Goal: Task Accomplishment & Management: Complete application form

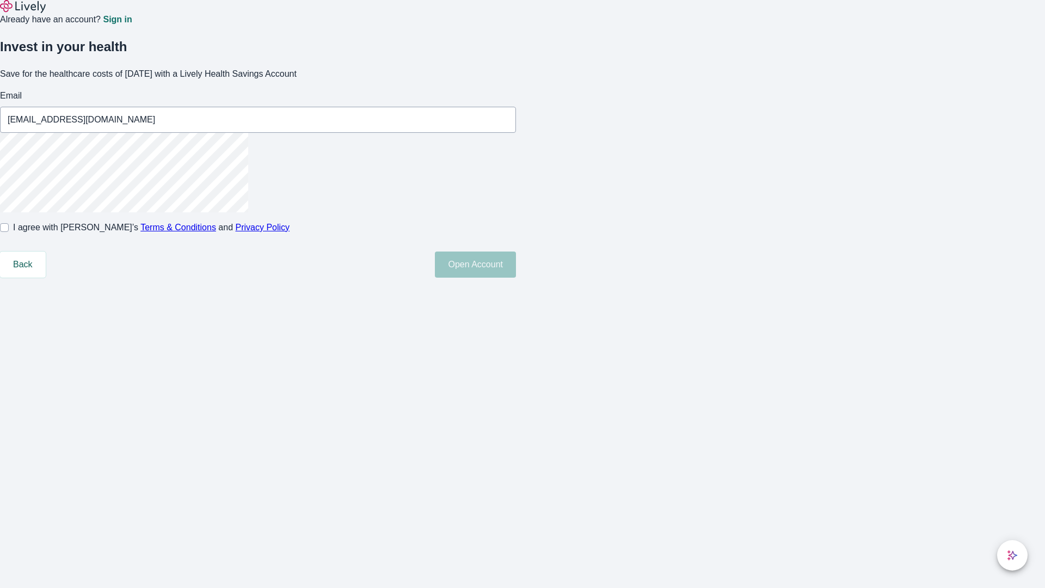
click at [9, 232] on input "I agree with Lively’s Terms & Conditions and Privacy Policy" at bounding box center [4, 227] width 9 height 9
checkbox input "true"
click at [516, 278] on button "Open Account" at bounding box center [475, 264] width 81 height 26
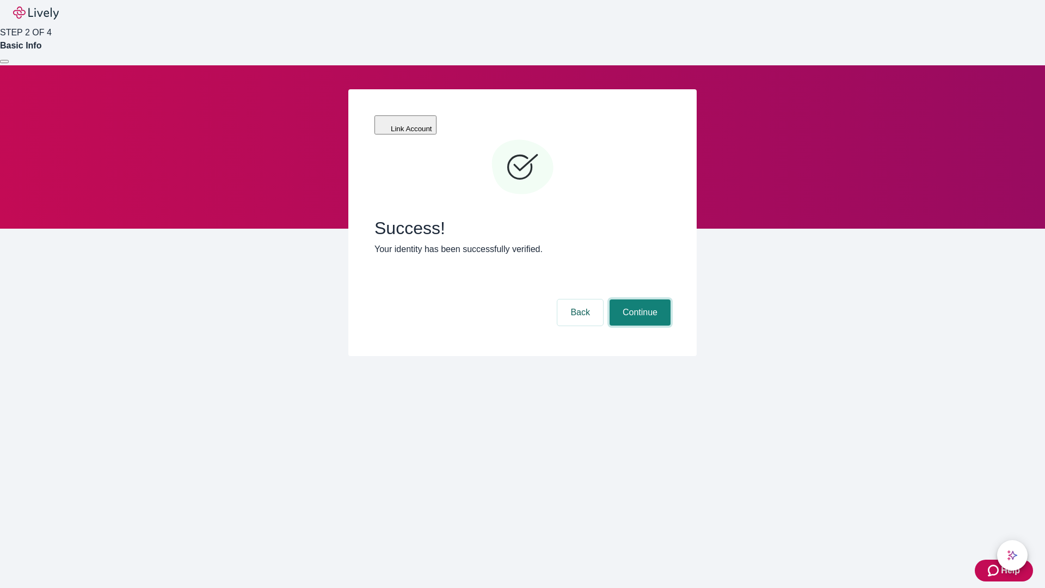
click at [639, 299] on button "Continue" at bounding box center [640, 312] width 61 height 26
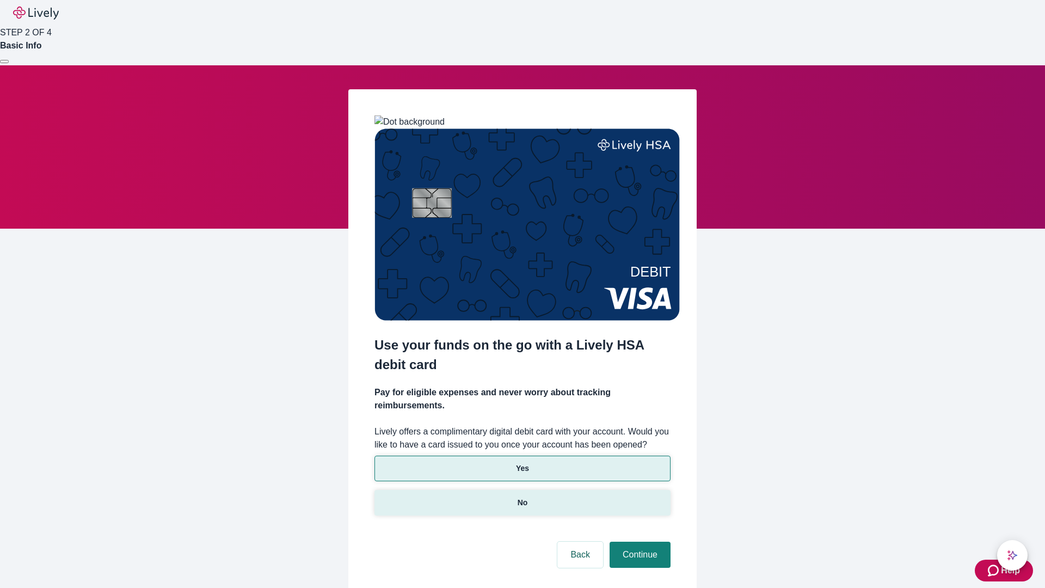
click at [522, 497] on p "No" at bounding box center [523, 502] width 10 height 11
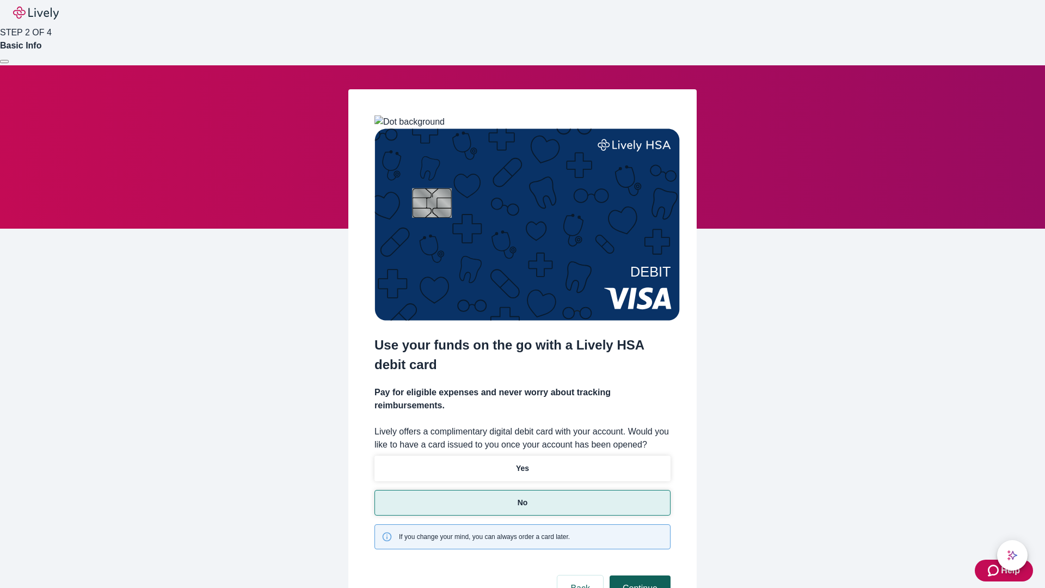
click at [639, 575] on button "Continue" at bounding box center [640, 588] width 61 height 26
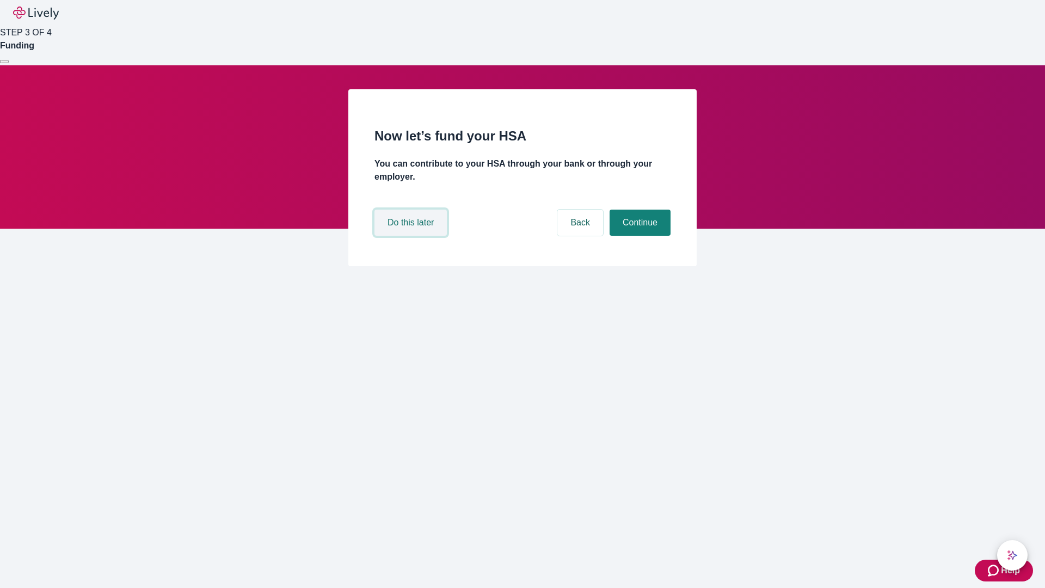
click at [412, 236] on button "Do this later" at bounding box center [411, 223] width 72 height 26
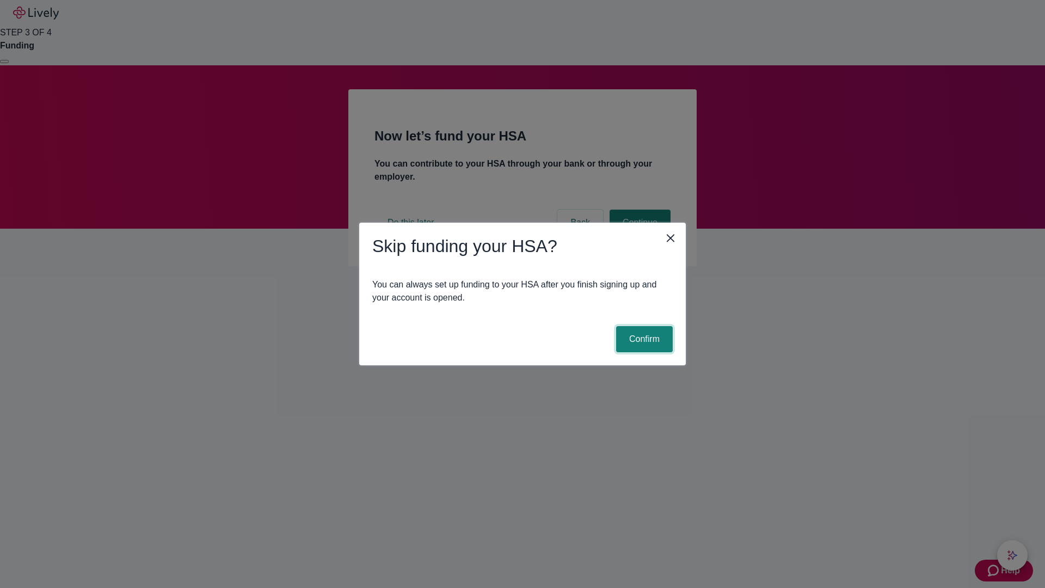
click at [643, 339] on button "Confirm" at bounding box center [644, 339] width 57 height 26
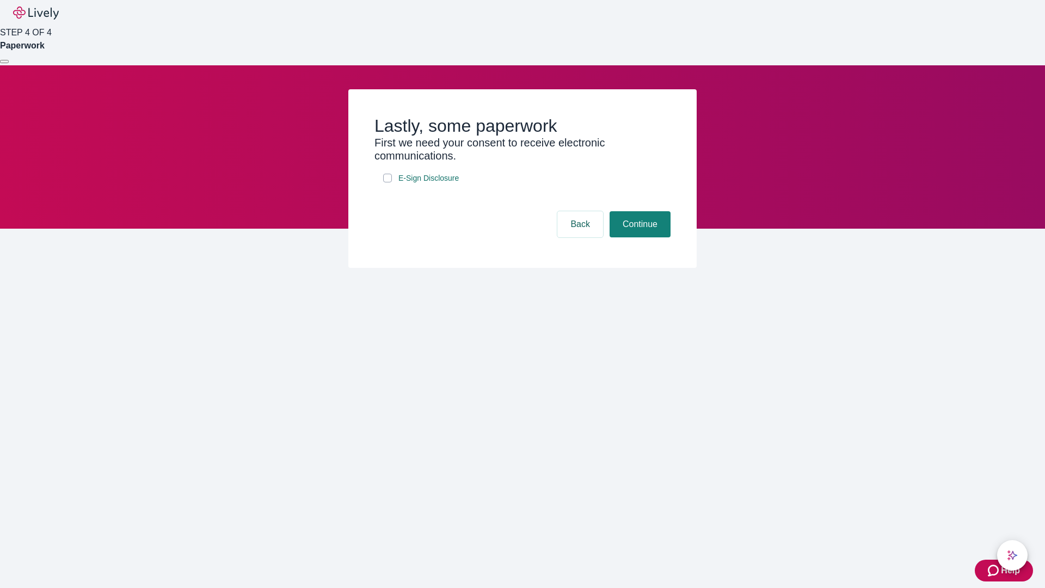
click at [388, 182] on input "E-Sign Disclosure" at bounding box center [387, 178] width 9 height 9
checkbox input "true"
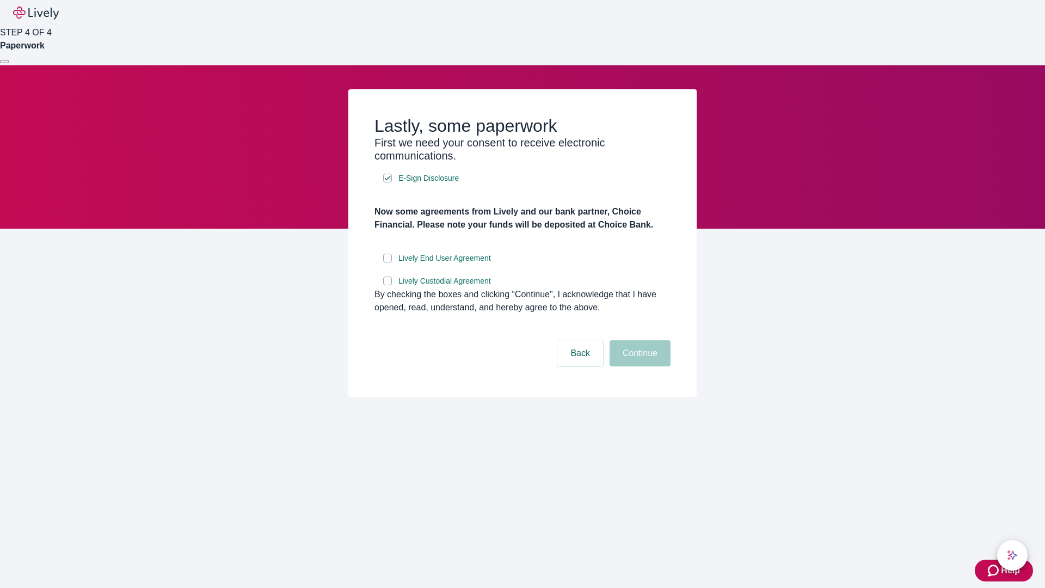
click at [388, 262] on input "Lively End User Agreement" at bounding box center [387, 258] width 9 height 9
checkbox input "true"
click at [388, 285] on input "Lively Custodial Agreement" at bounding box center [387, 281] width 9 height 9
checkbox input "true"
click at [639, 366] on button "Continue" at bounding box center [640, 353] width 61 height 26
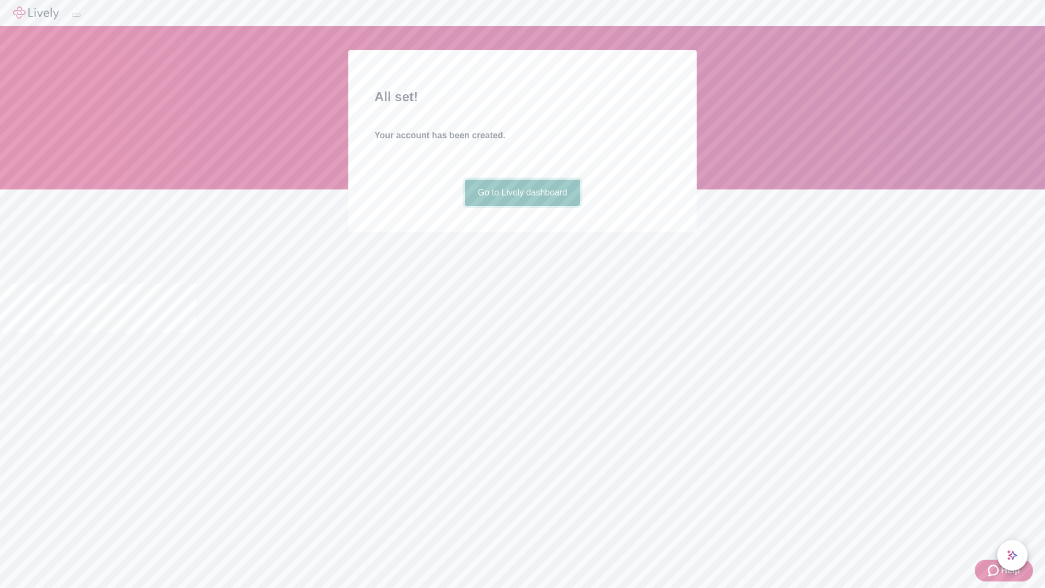
click at [522, 206] on link "Go to Lively dashboard" at bounding box center [523, 193] width 116 height 26
